Goal: Information Seeking & Learning: Learn about a topic

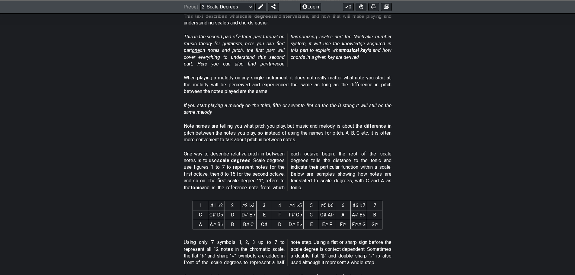
scroll to position [91, 0]
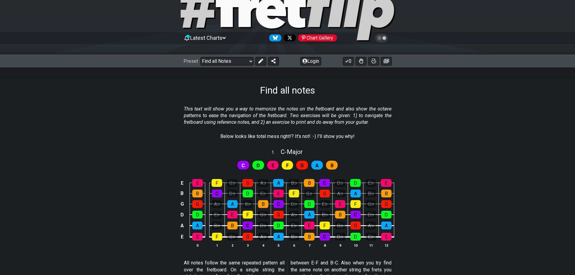
scroll to position [60, 0]
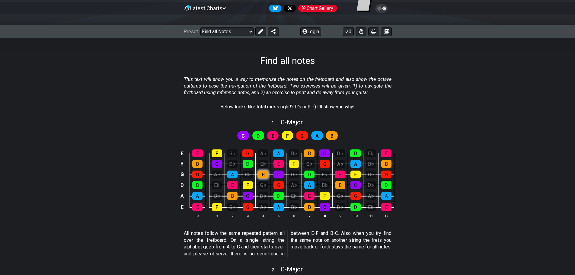
click at [260, 174] on div "B" at bounding box center [263, 174] width 10 height 8
click at [248, 196] on div "C" at bounding box center [248, 196] width 10 height 8
click at [246, 193] on div "C" at bounding box center [248, 196] width 10 height 8
click at [264, 175] on div "B" at bounding box center [263, 174] width 10 height 8
click at [240, 135] on div "C" at bounding box center [243, 136] width 13 height 10
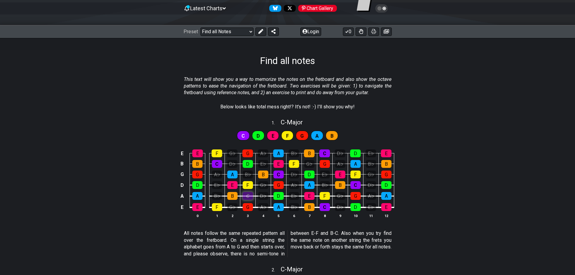
click at [247, 194] on div "C" at bounding box center [248, 196] width 10 height 8
click at [215, 161] on div "C" at bounding box center [217, 164] width 10 height 8
click at [216, 161] on div "C" at bounding box center [217, 164] width 10 height 8
click at [248, 195] on div "C" at bounding box center [248, 196] width 10 height 8
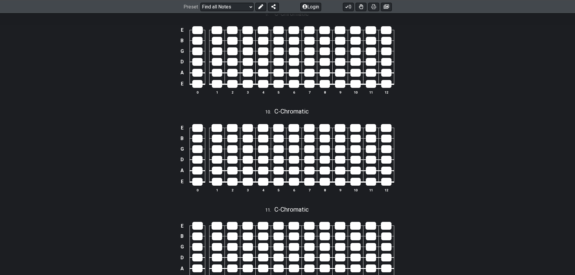
scroll to position [1363, 0]
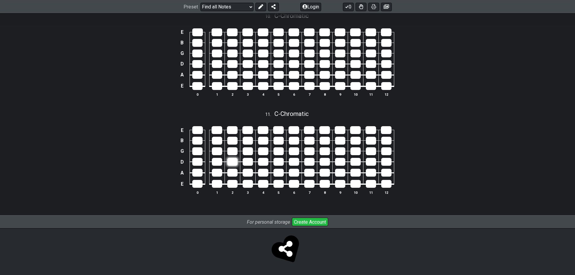
click at [234, 161] on div at bounding box center [232, 162] width 10 height 8
click at [249, 145] on td at bounding box center [247, 146] width 15 height 11
click at [234, 159] on div at bounding box center [232, 162] width 10 height 8
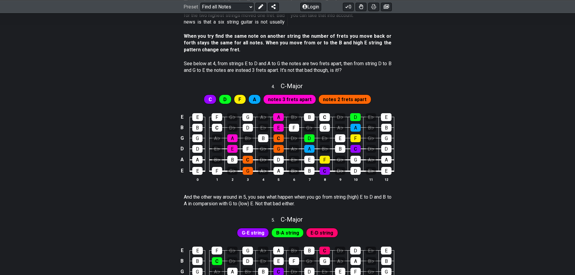
scroll to position [458, 0]
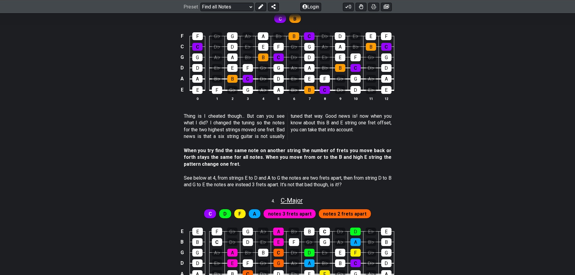
click at [284, 202] on span "C - Major" at bounding box center [292, 200] width 22 height 7
select select "C"
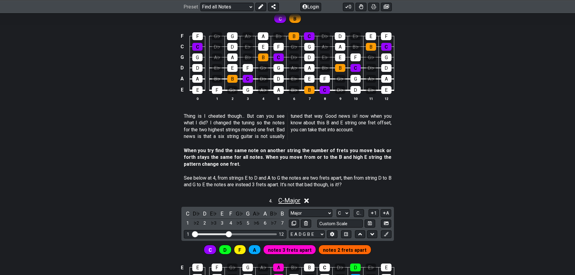
click at [282, 199] on span "C - Major" at bounding box center [289, 200] width 22 height 7
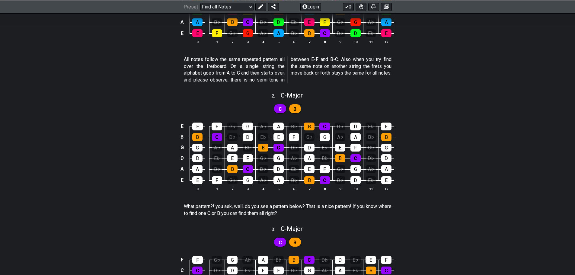
scroll to position [156, 0]
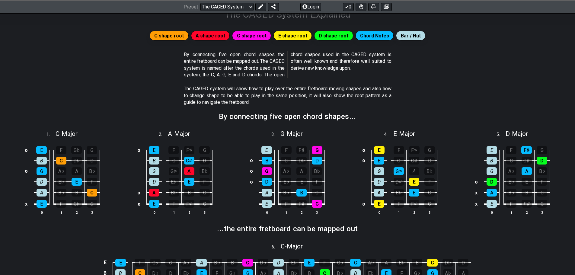
scroll to position [30, 0]
